Goal: Information Seeking & Learning: Learn about a topic

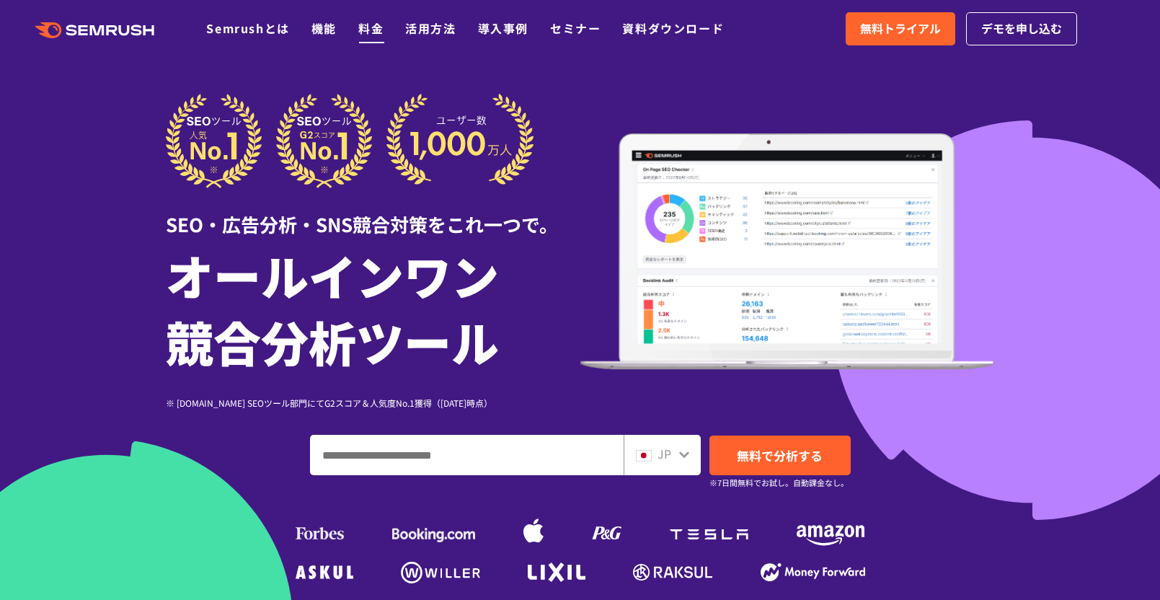
click at [375, 25] on link "料金" at bounding box center [370, 27] width 25 height 17
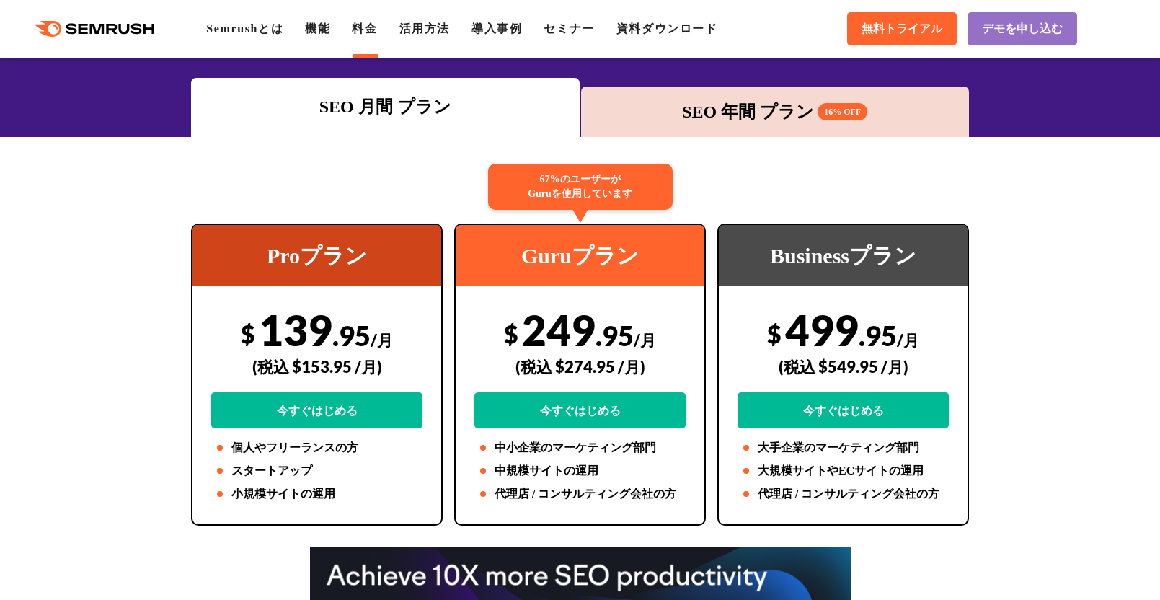
scroll to position [216, 0]
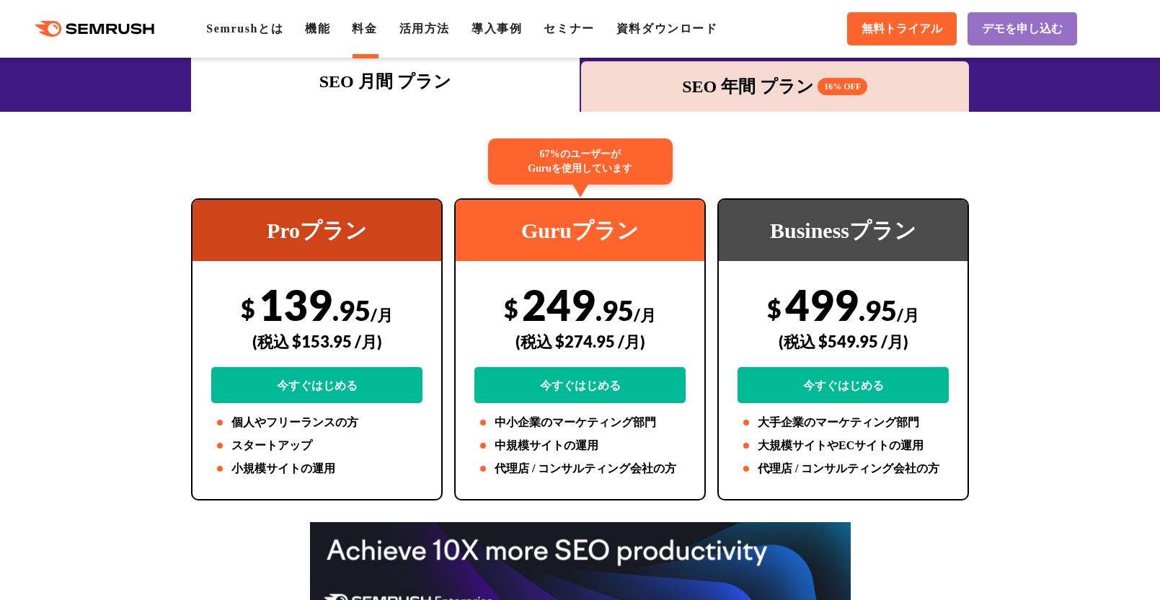
click at [395, 236] on div "Proプラン" at bounding box center [317, 230] width 249 height 61
drag, startPoint x: 269, startPoint y: 302, endPoint x: 369, endPoint y: 307, distance: 100.3
click at [369, 307] on div "$ 139 .95 /月 (税込 $153.95 /月) 今すぐはじめる" at bounding box center [316, 341] width 211 height 124
click at [402, 332] on div "(税込 $153.95 /月)" at bounding box center [316, 341] width 211 height 51
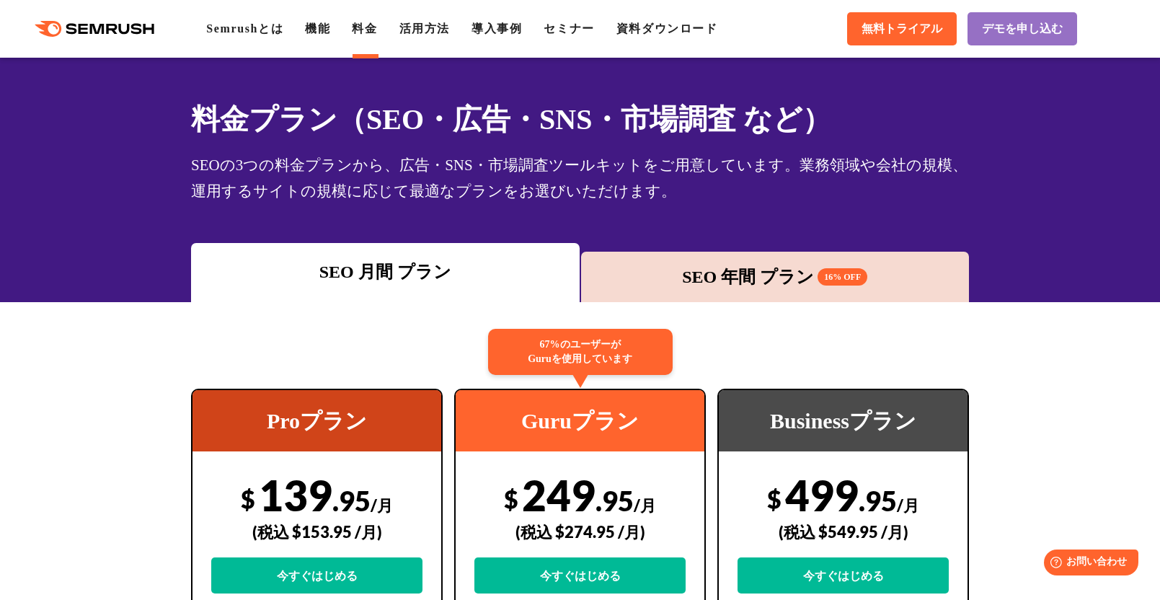
scroll to position [0, 0]
